Goal: Task Accomplishment & Management: Manage account settings

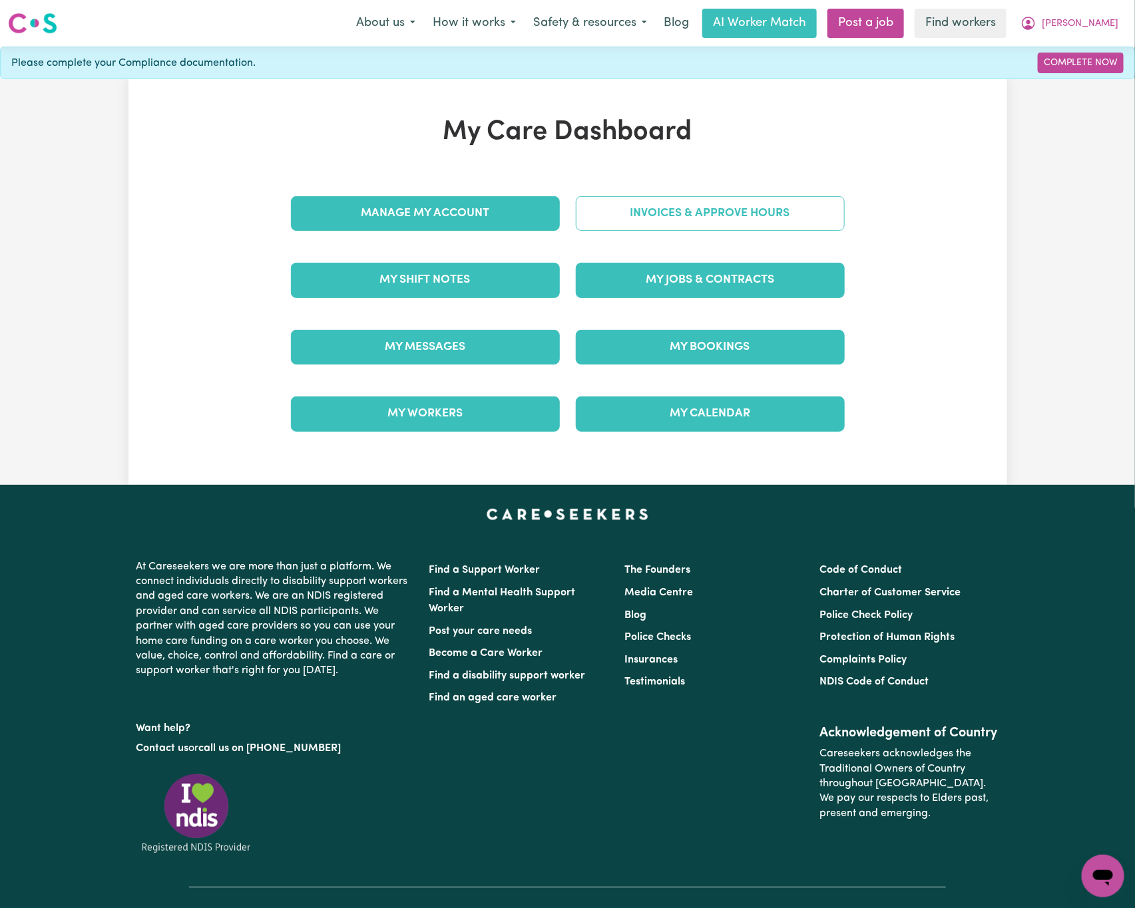
click at [829, 210] on link "Invoices & Approve Hours" at bounding box center [710, 213] width 269 height 35
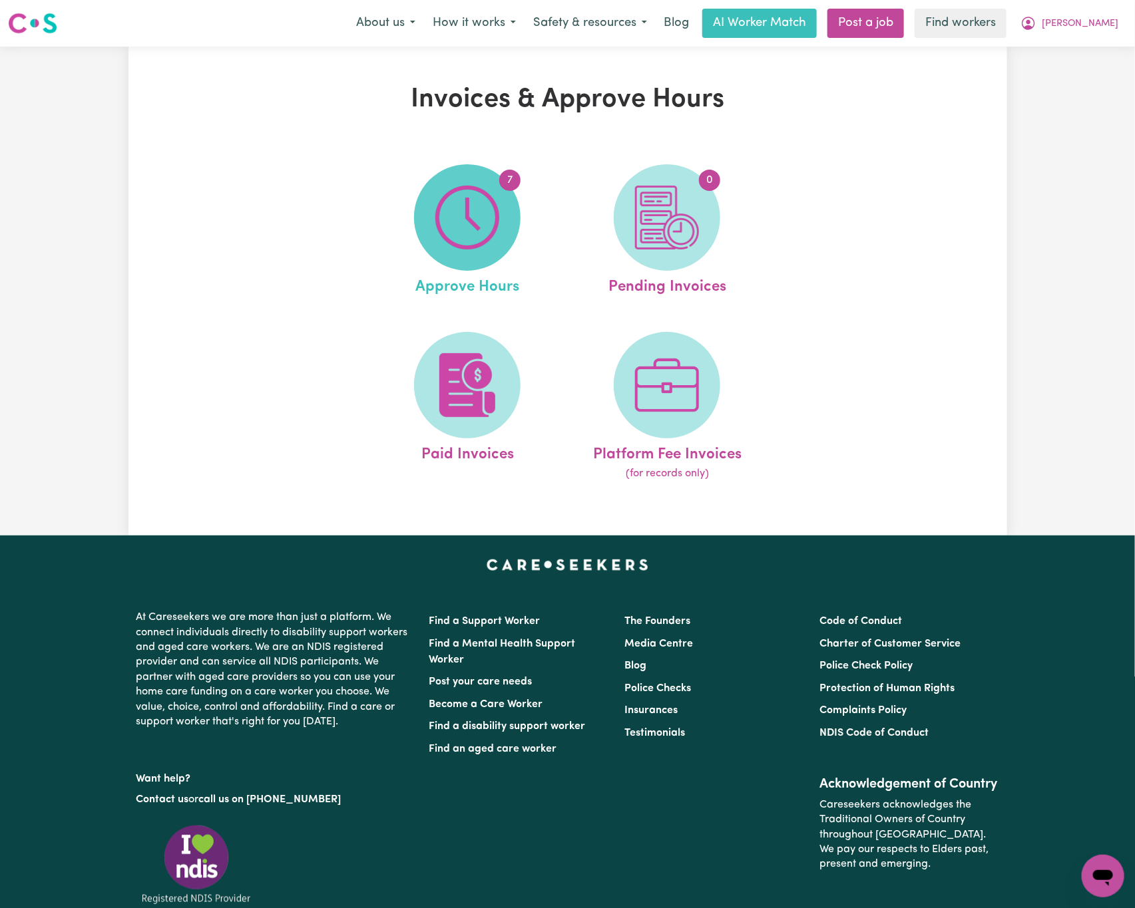
click at [492, 206] on img at bounding box center [467, 218] width 64 height 64
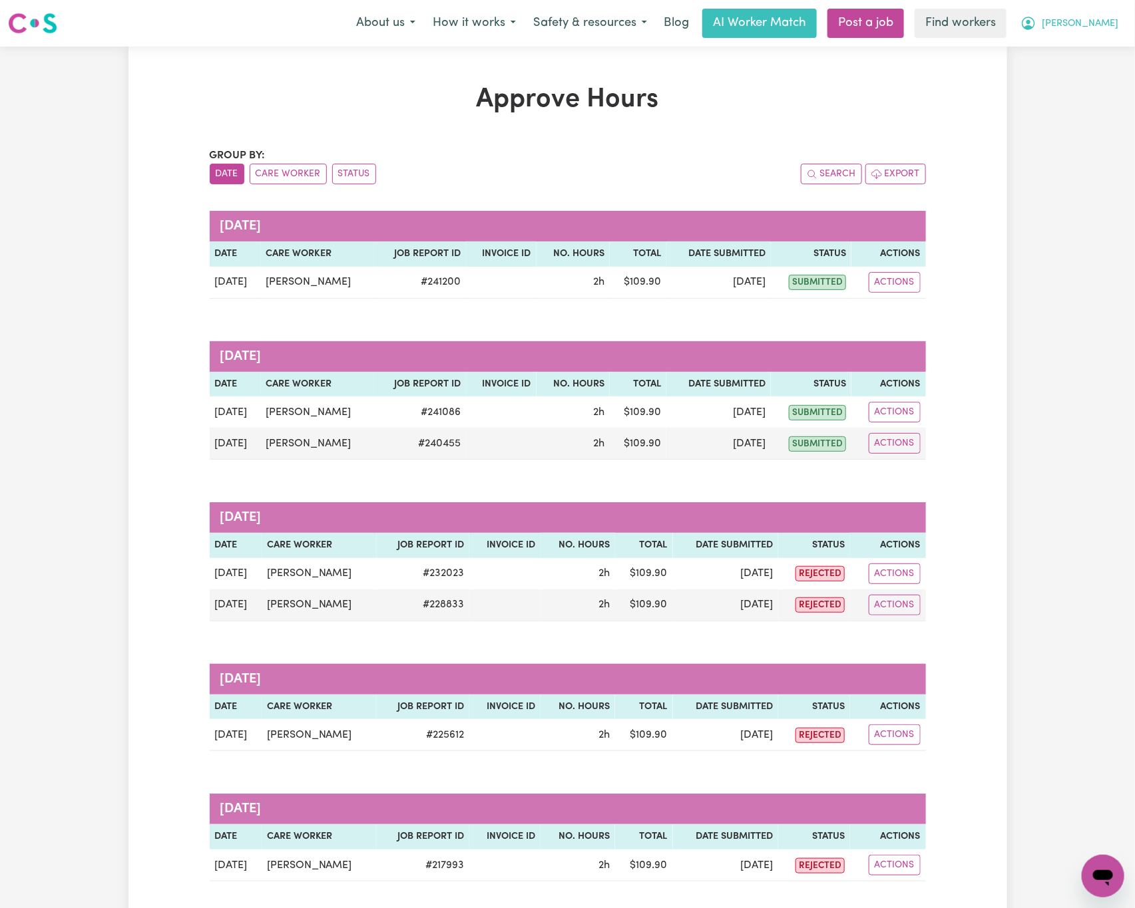
click at [1091, 34] on button "[PERSON_NAME]" at bounding box center [1069, 23] width 115 height 28
click at [1071, 72] on link "Logout" at bounding box center [1073, 76] width 105 height 25
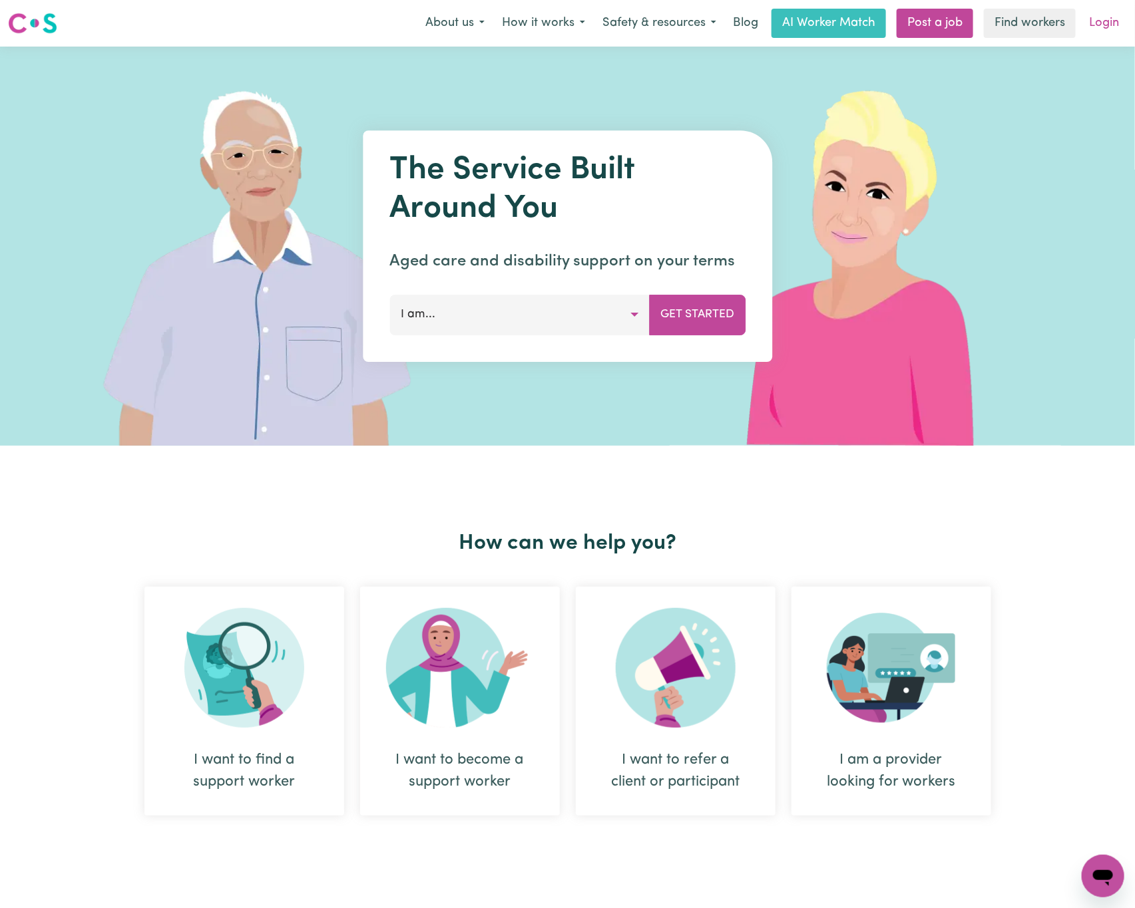
click at [1088, 23] on link "Login" at bounding box center [1104, 23] width 46 height 29
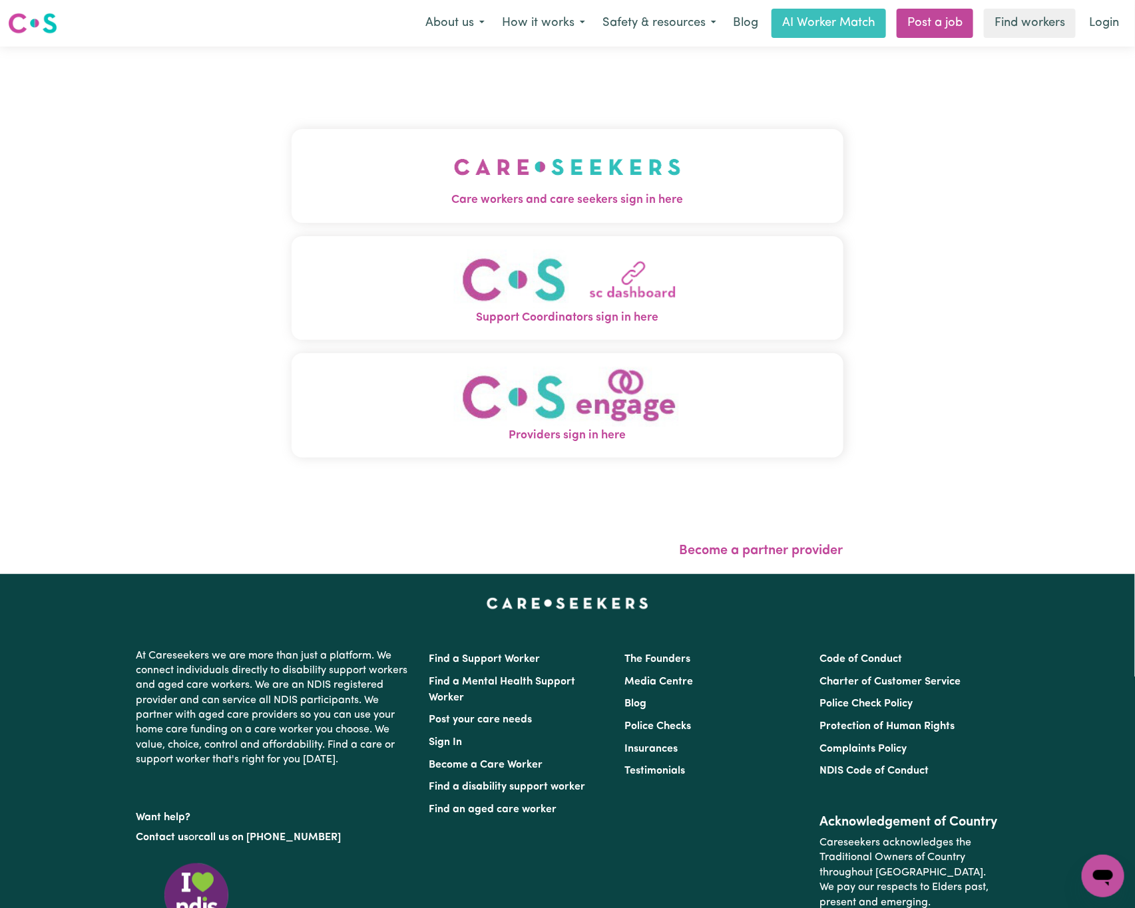
drag, startPoint x: 488, startPoint y: 118, endPoint x: 489, endPoint y: 132, distance: 14.0
click at [488, 122] on div "Care workers and care seekers sign in here Support Coordinators sign in here Pr…" at bounding box center [567, 300] width 552 height 455
click at [613, 204] on span "Care workers and care seekers sign in here" at bounding box center [567, 200] width 552 height 17
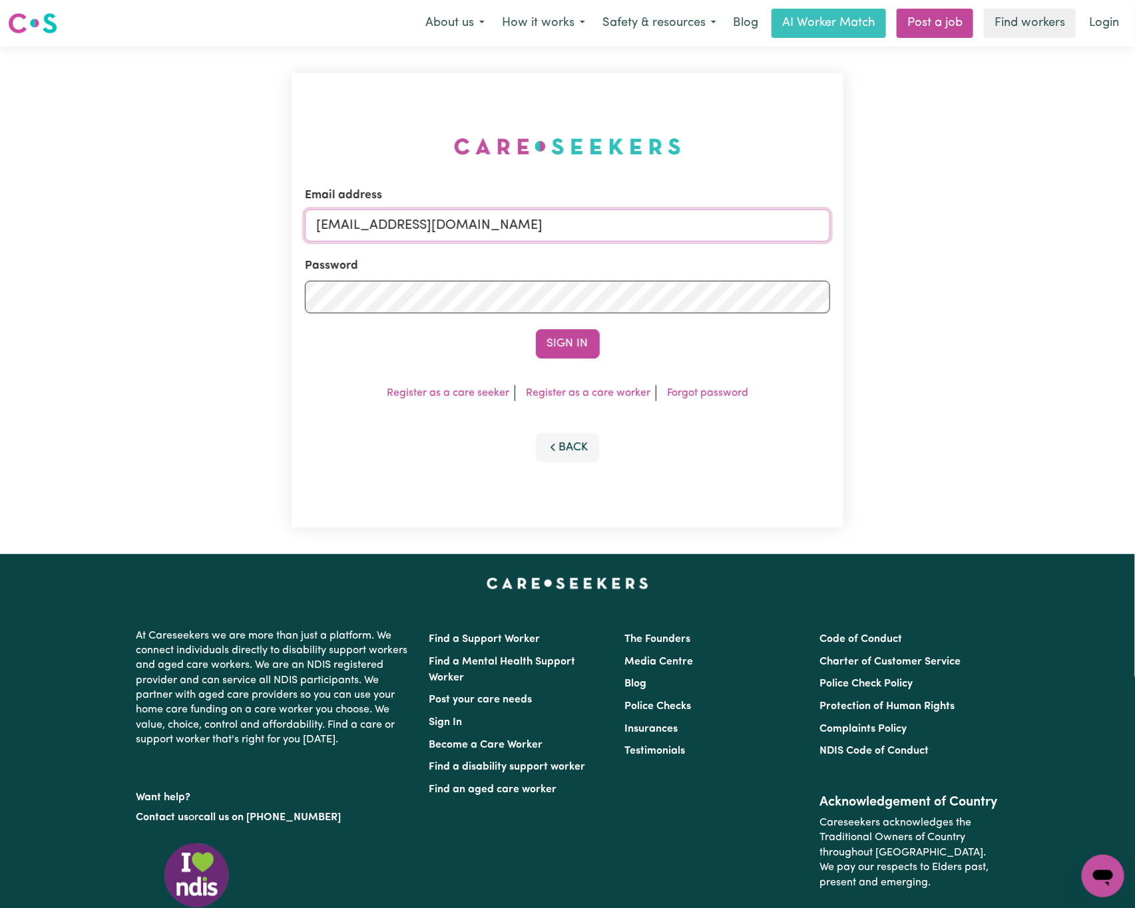
drag, startPoint x: 385, startPoint y: 224, endPoint x: 928, endPoint y: 226, distance: 543.0
click at [928, 226] on div "Email address [EMAIL_ADDRESS][DOMAIN_NAME] Password Sign In Register as a care …" at bounding box center [567, 301] width 1135 height 508
paste input "[EMAIL_ADDRESS][DOMAIN_NAME]"
type input "superuser~[EMAIL_ADDRESS][DOMAIN_NAME]"
click at [536, 329] on button "Sign In" at bounding box center [568, 343] width 64 height 29
